Goal: Transaction & Acquisition: Purchase product/service

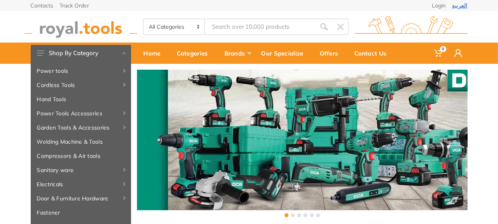
click at [463, 5] on link "العربية" at bounding box center [459, 6] width 15 height 6
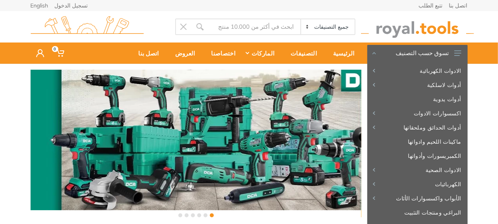
click at [263, 27] on input "Site search" at bounding box center [254, 26] width 92 height 17
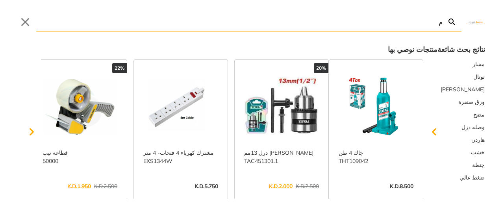
type input "م"
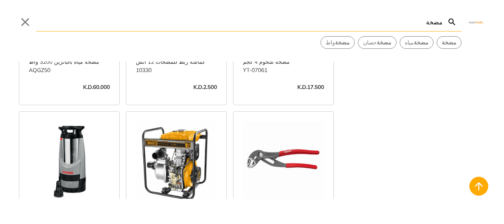
scroll to position [787, 0]
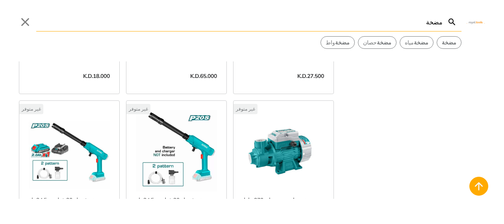
scroll to position [1849, 0]
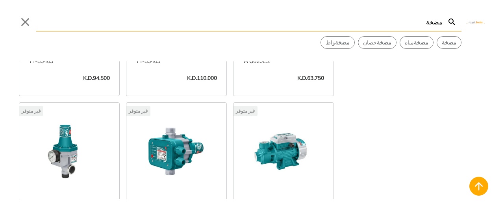
scroll to position [1504, 0]
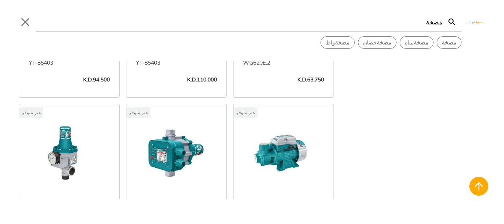
type input "مضخة"
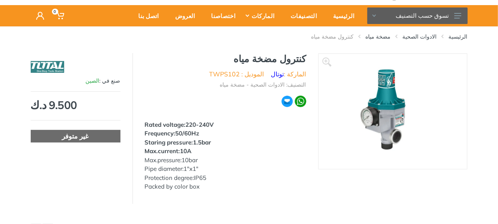
scroll to position [79, 0]
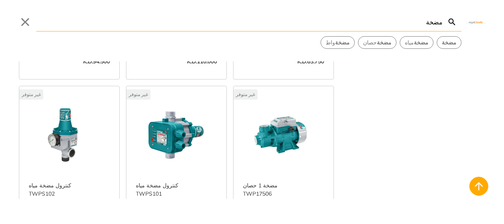
scroll to position [1534, 0]
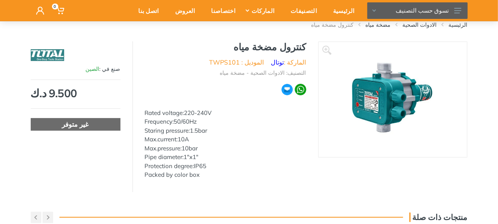
scroll to position [39, 0]
